Goal: Task Accomplishment & Management: Use online tool/utility

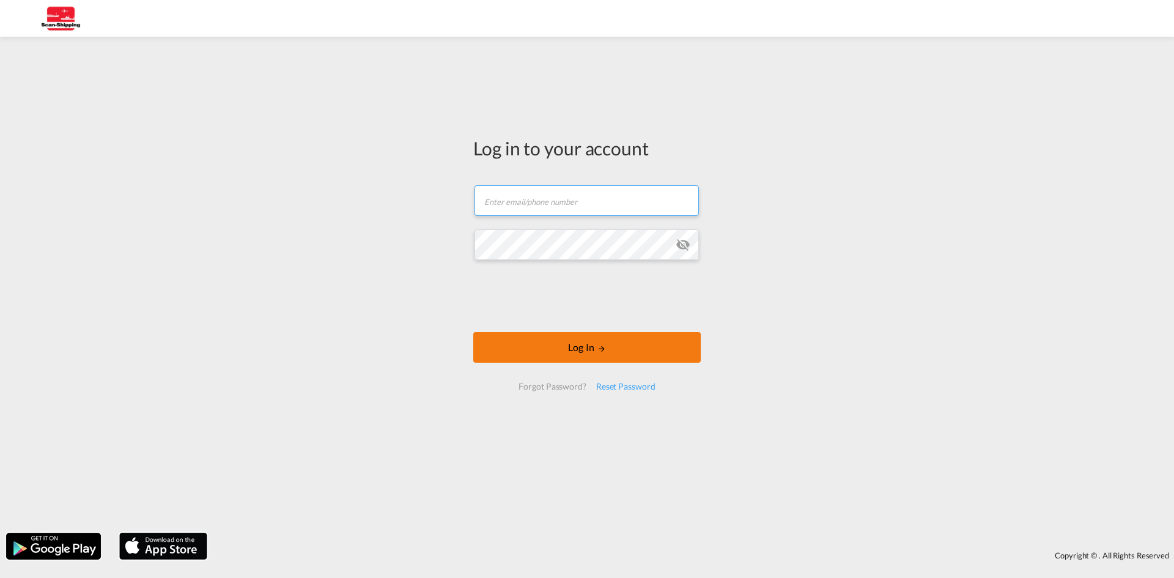
type input "[EMAIL_ADDRESS][DOMAIN_NAME]"
click at [641, 349] on button "Log In" at bounding box center [587, 347] width 228 height 31
